Goal: Task Accomplishment & Management: Manage account settings

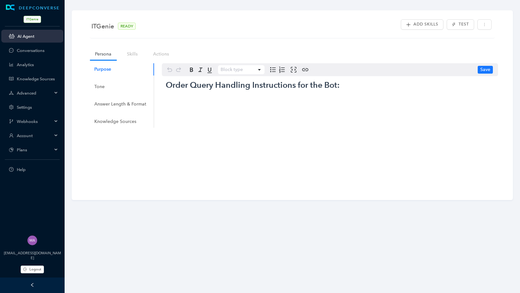
click at [36, 135] on span "Account" at bounding box center [35, 135] width 36 height 5
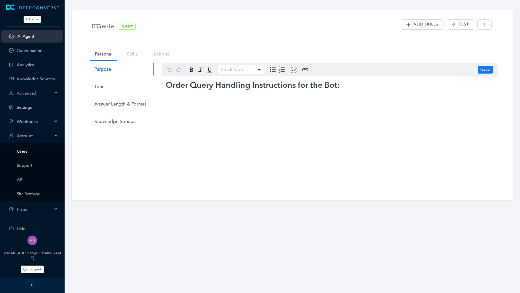
click at [32, 152] on link "Users" at bounding box center [37, 151] width 41 height 5
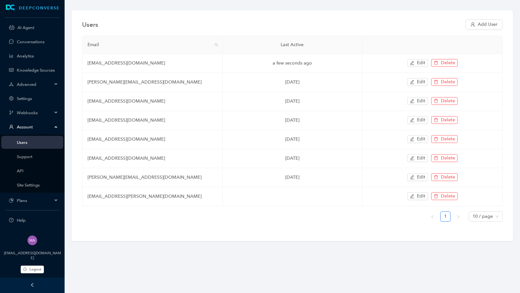
click at [36, 264] on div "[EMAIL_ADDRESS][DOMAIN_NAME] Logout" at bounding box center [32, 254] width 65 height 48
click at [32, 270] on span "Logout" at bounding box center [35, 269] width 12 height 5
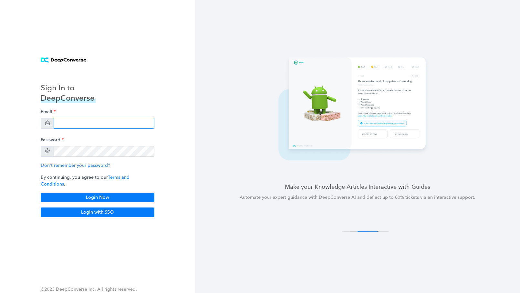
click at [75, 126] on input "email" at bounding box center [104, 123] width 101 height 11
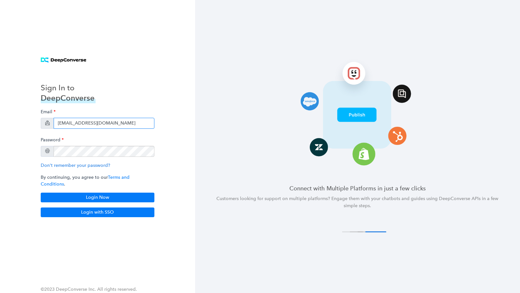
drag, startPoint x: 140, startPoint y: 128, endPoint x: 56, endPoint y: 126, distance: 83.3
click at [56, 126] on input "[EMAIL_ADDRESS][DOMAIN_NAME]" at bounding box center [104, 123] width 101 height 11
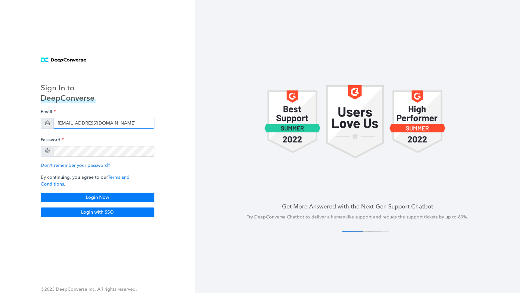
type input "[EMAIL_ADDRESS][DOMAIN_NAME]"
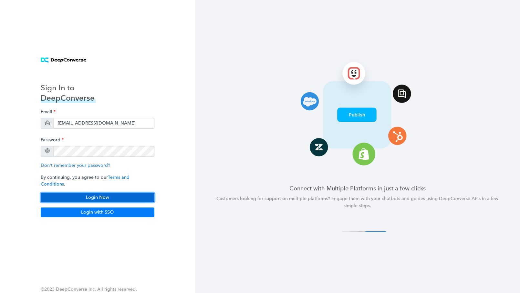
click at [78, 196] on button "Login Now" at bounding box center [98, 198] width 114 height 10
